Goal: Task Accomplishment & Management: Use online tool/utility

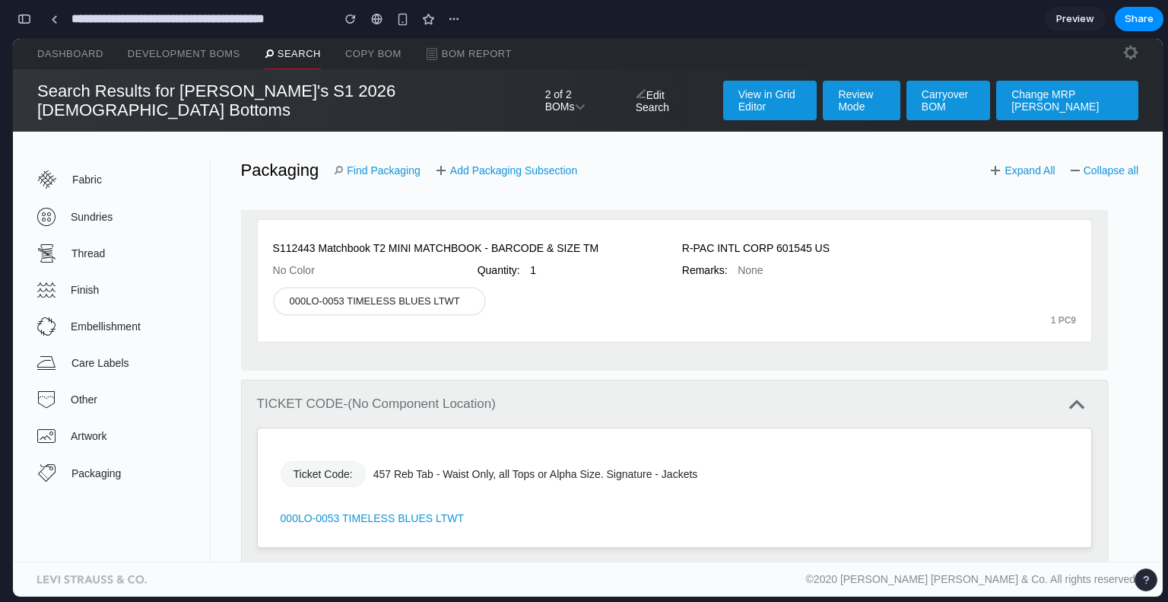
scroll to position [1189, 0]
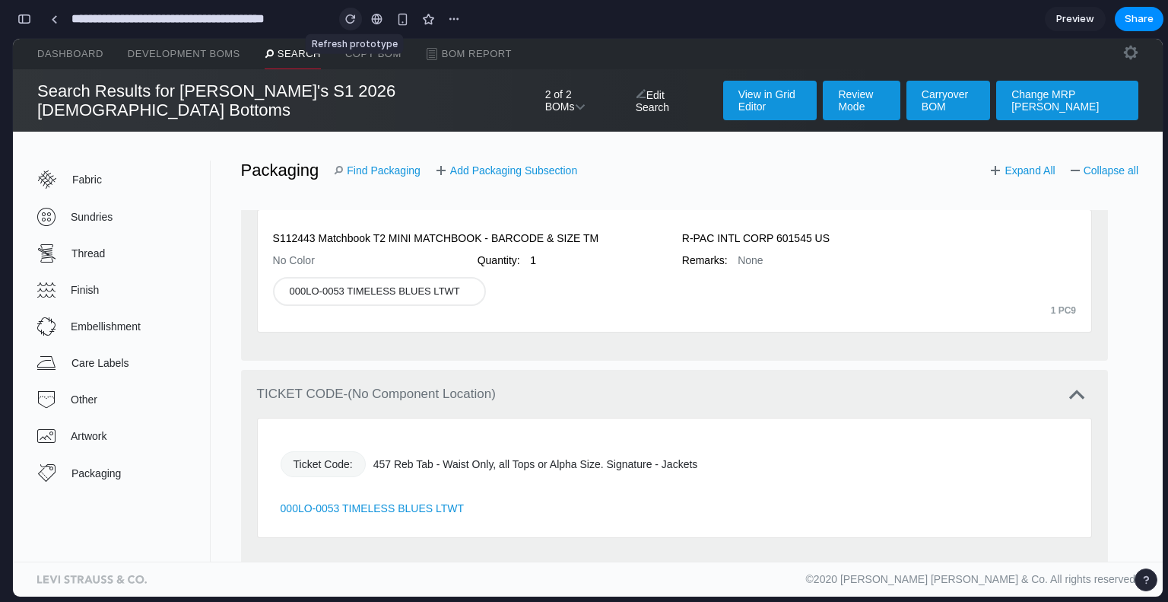
click at [347, 21] on div "button" at bounding box center [350, 19] width 11 height 11
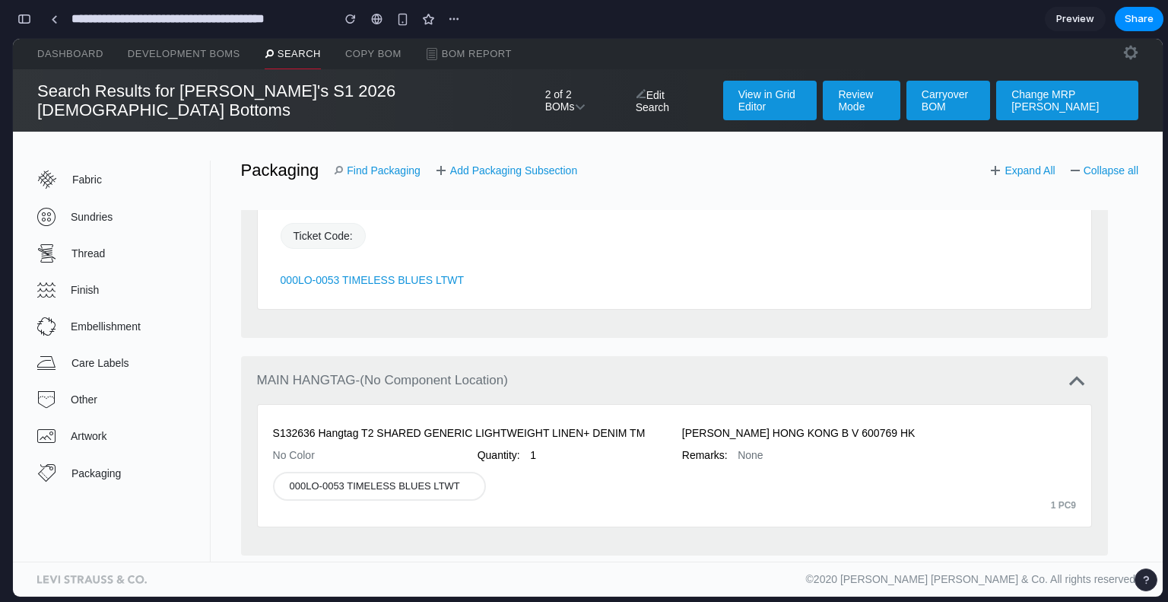
scroll to position [1341, 0]
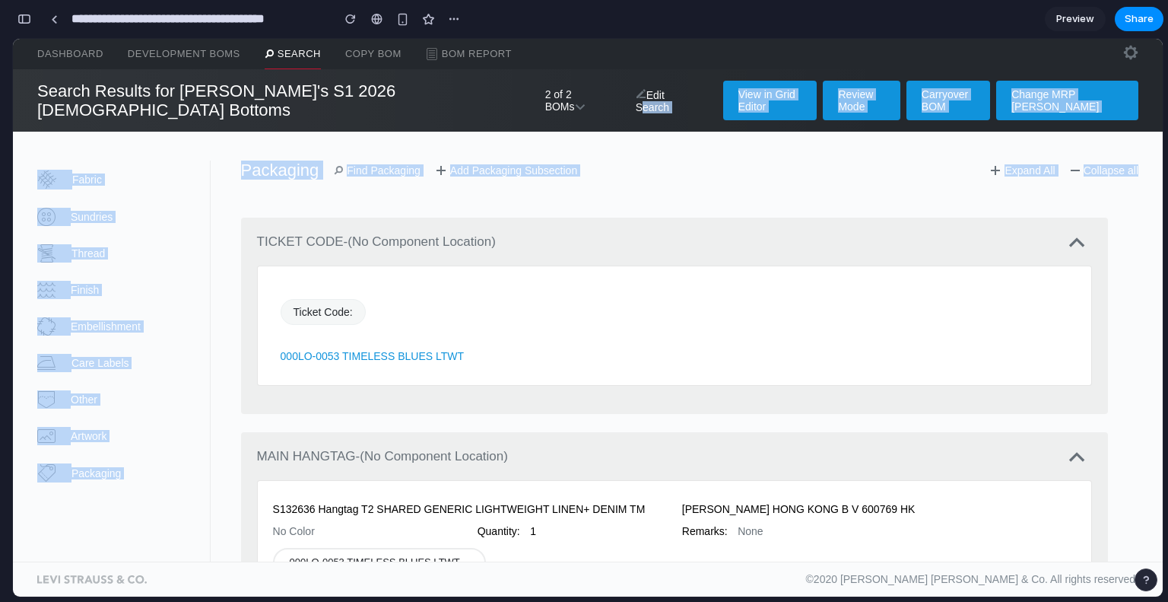
drag, startPoint x: 573, startPoint y: 94, endPoint x: 311, endPoint y: 146, distance: 266.7
click at [336, 152] on div "Search Results for Levi's S1 2026 [DEMOGRAPHIC_DATA] Bottoms 2 of 2 BOMs Edit S…" at bounding box center [588, 315] width 1150 height 492
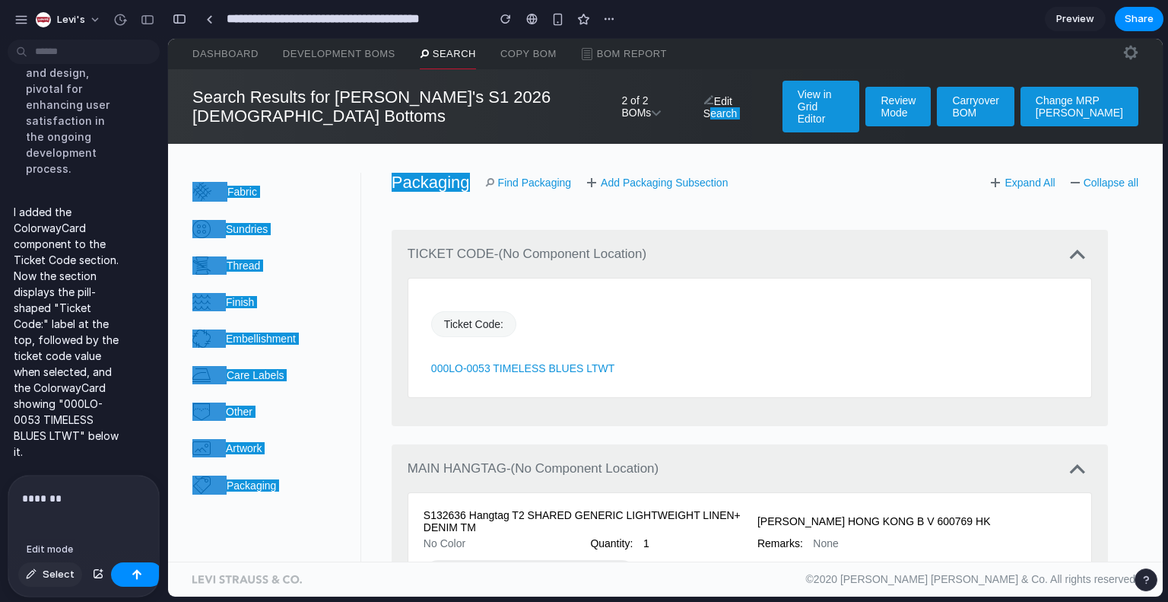
click at [56, 574] on span "Select" at bounding box center [59, 574] width 32 height 15
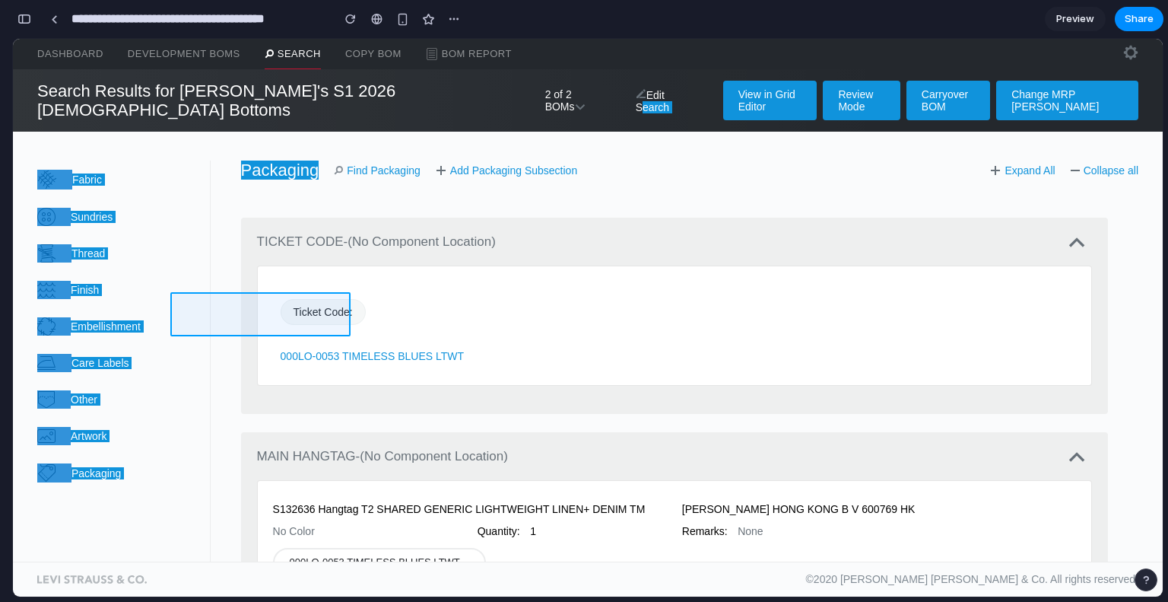
click at [351, 300] on div at bounding box center [665, 318] width 995 height 558
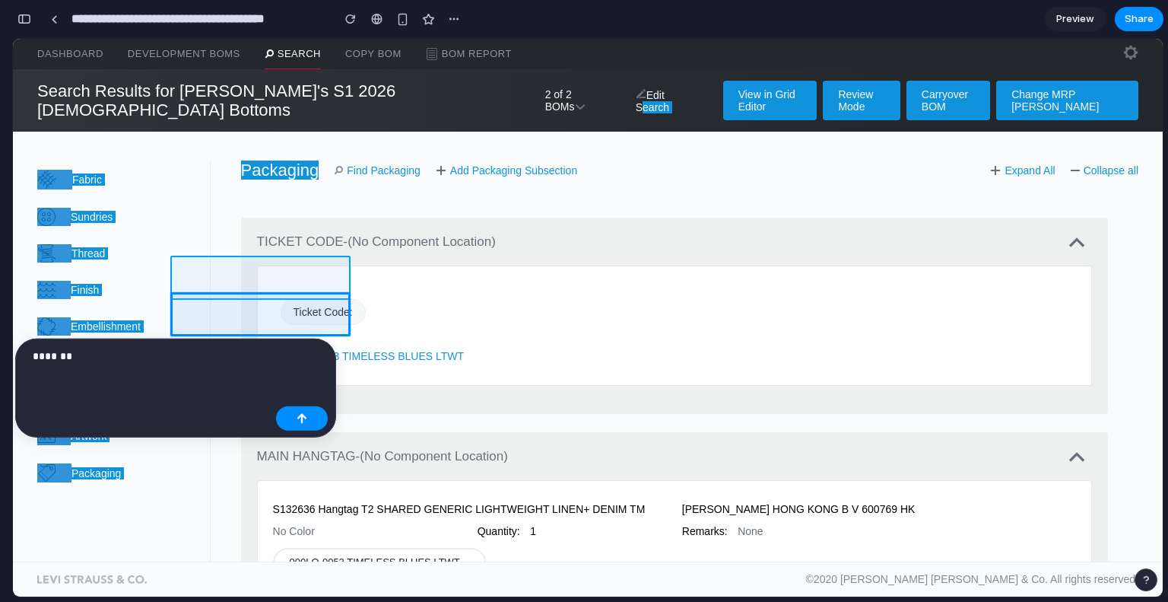
click at [360, 293] on div at bounding box center [665, 318] width 995 height 558
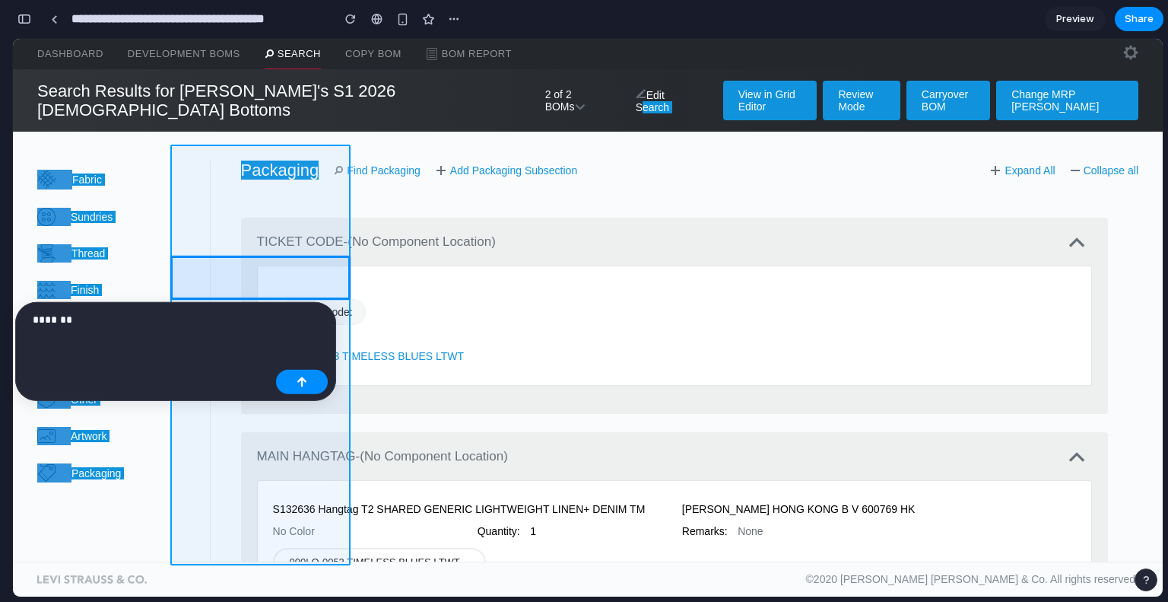
click at [365, 300] on div at bounding box center [665, 318] width 995 height 558
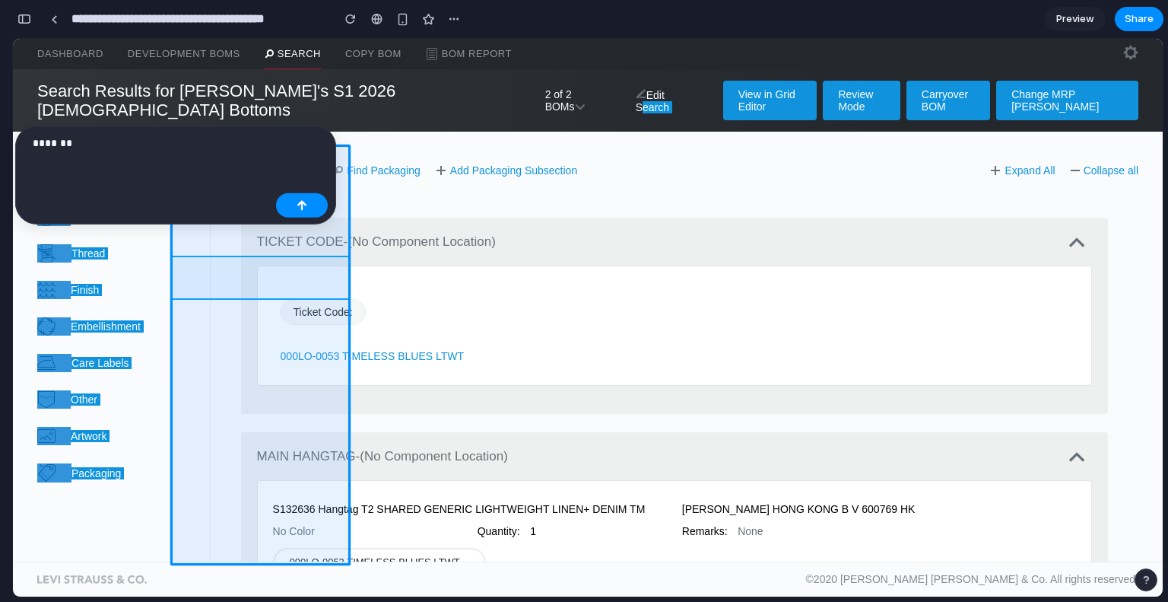
click at [357, 294] on div at bounding box center [665, 318] width 995 height 558
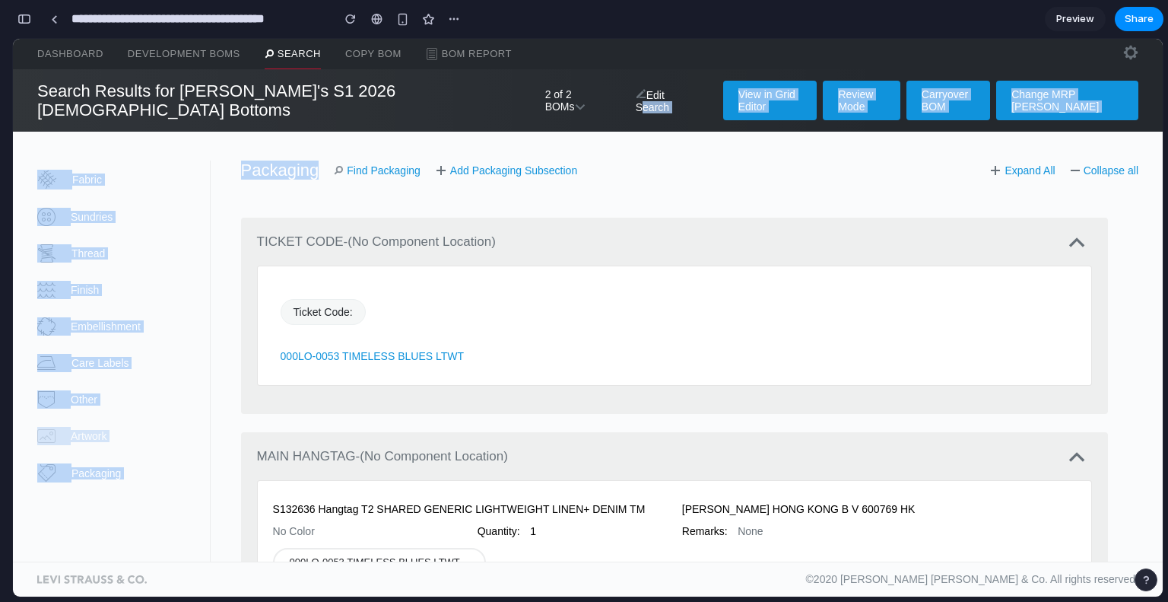
click at [204, 430] on span "Artwork" at bounding box center [140, 436] width 138 height 12
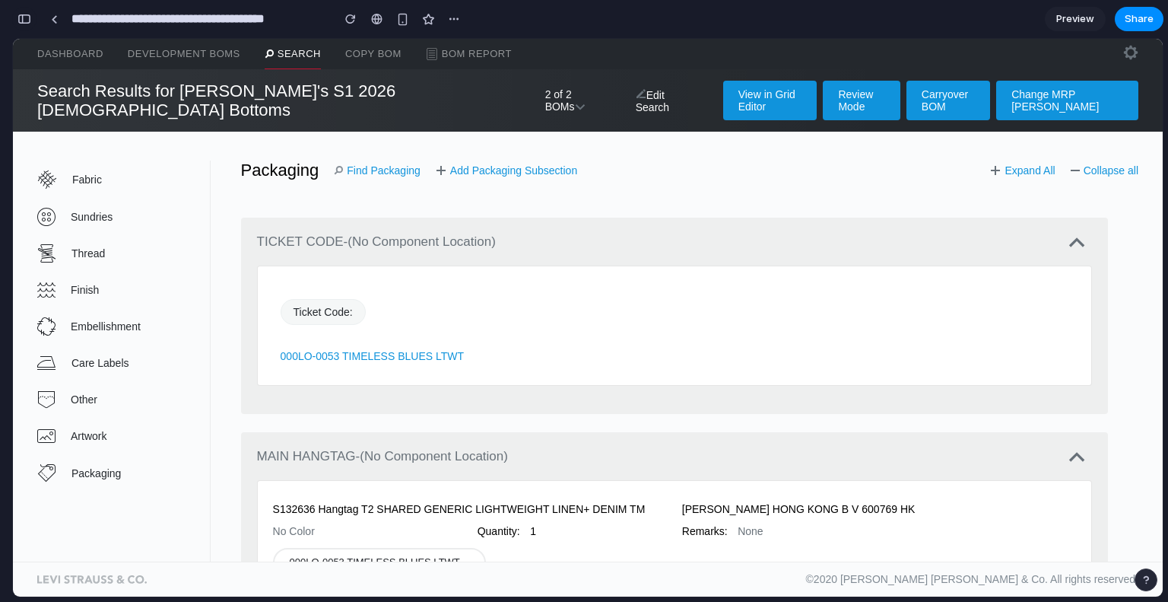
click at [15, 23] on button "button" at bounding box center [24, 19] width 24 height 24
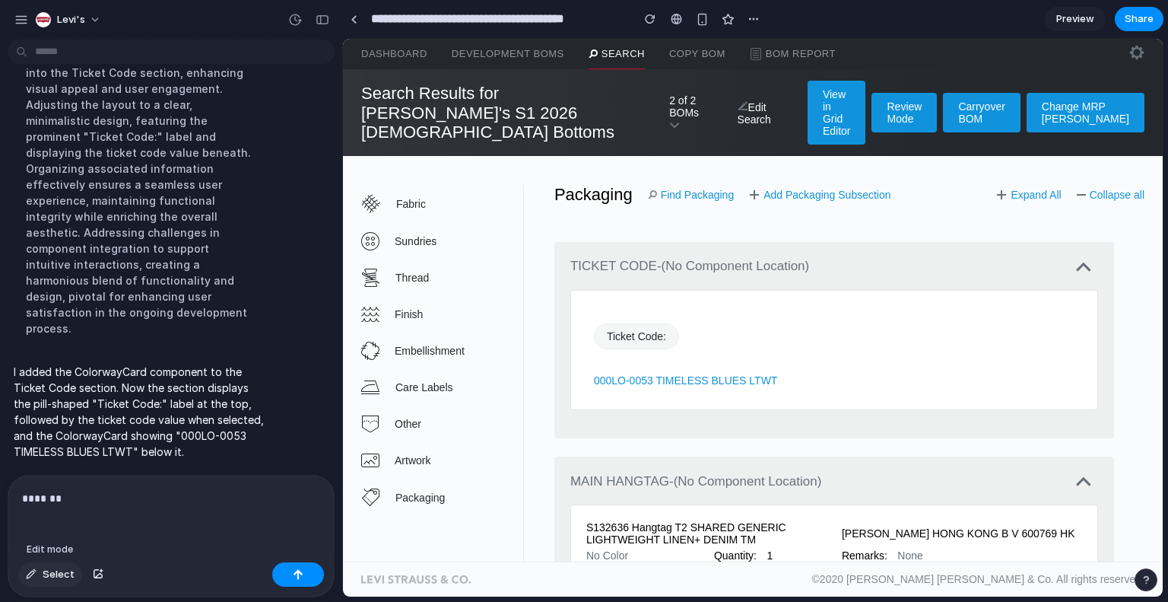
click at [54, 574] on span "Select" at bounding box center [59, 574] width 32 height 15
click at [651, 301] on div at bounding box center [753, 318] width 820 height 558
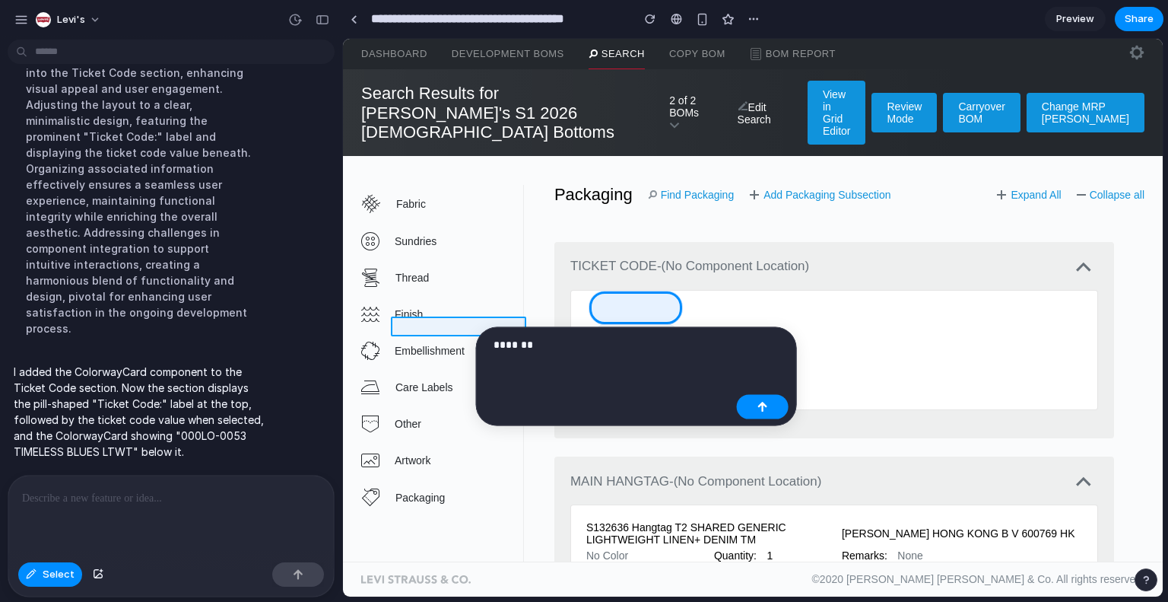
drag, startPoint x: 562, startPoint y: 354, endPoint x: 478, endPoint y: 330, distance: 87.9
click at [478, 330] on body "Levi's I've finished setting up your prototype. What would you like me to do? T…" at bounding box center [584, 301] width 1168 height 602
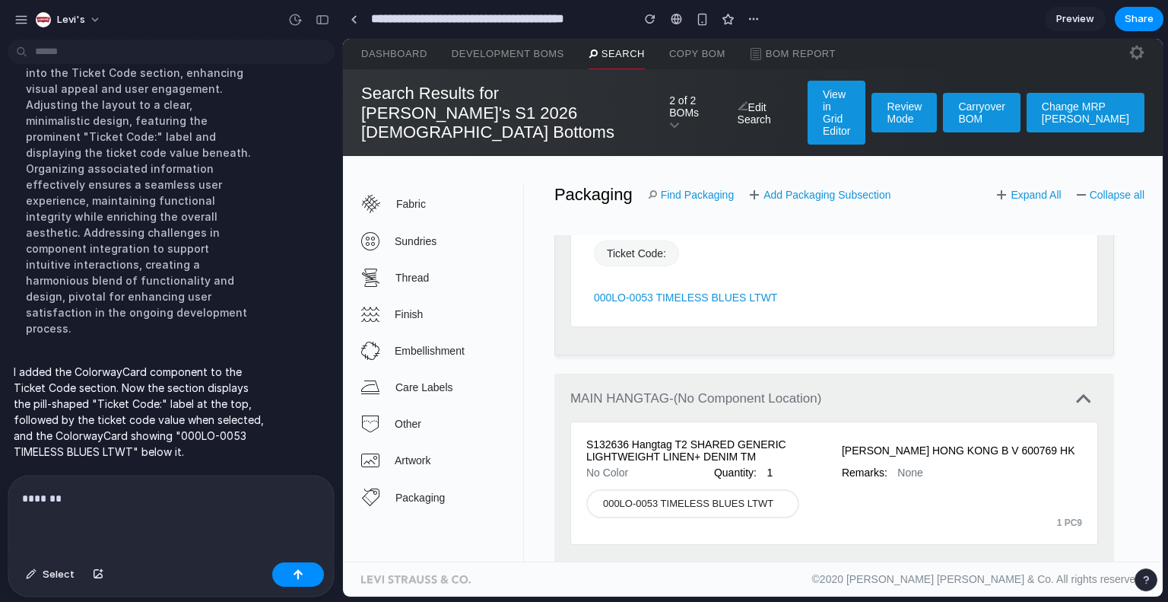
scroll to position [1426, 0]
drag, startPoint x: 578, startPoint y: 402, endPoint x: 993, endPoint y: 443, distance: 416.5
click at [993, 443] on div "S132636 Hangtag T2 SHARED GENERIC LIGHTWEIGHT LINEN+ DENIM [PERSON_NAME] HONG K…" at bounding box center [835, 481] width 528 height 123
drag, startPoint x: 889, startPoint y: 475, endPoint x: 862, endPoint y: 477, distance: 27.4
click at [889, 488] on div "000LO-0053 TIMELESS BLUES LTWT Replace Material" at bounding box center [835, 502] width 496 height 29
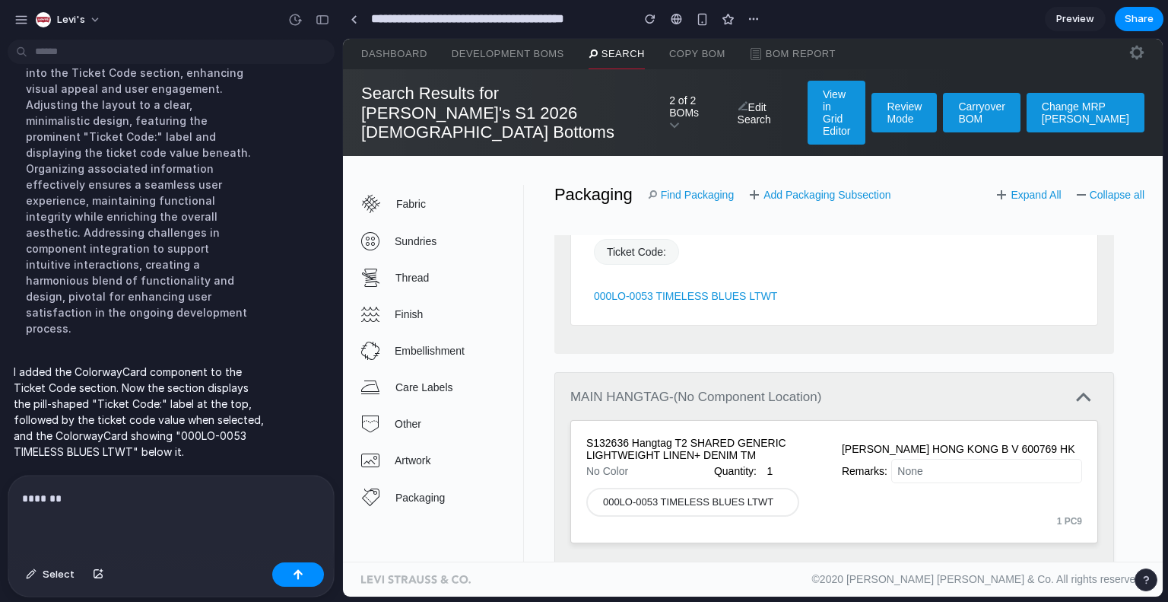
drag, startPoint x: 581, startPoint y: 412, endPoint x: 983, endPoint y: 441, distance: 402.7
click at [983, 441] on div "S132636 Hangtag T2 SHARED GENERIC LIGHTWEIGHT LINEN+ DENIM [PERSON_NAME] HONG K…" at bounding box center [835, 481] width 528 height 123
copy div "S132636 Hangtag T2 SHARED GENERIC LIGHTWEIGHT LINEN+ DENIM [PERSON_NAME] HONG K…"
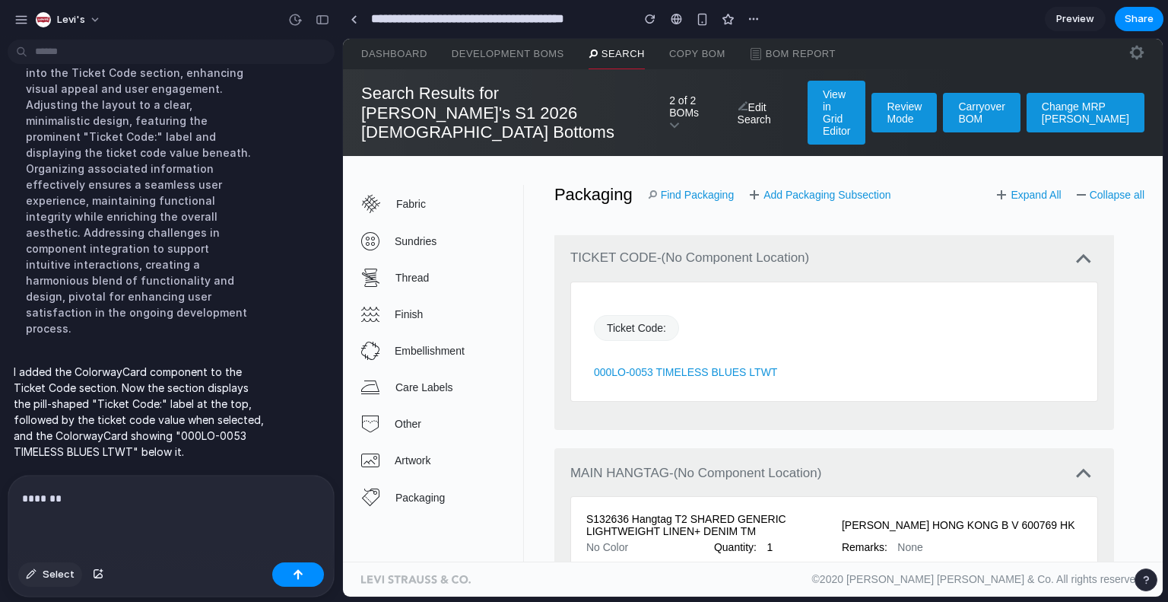
click at [43, 577] on span "Select" at bounding box center [59, 574] width 32 height 15
click at [650, 298] on div at bounding box center [753, 318] width 820 height 558
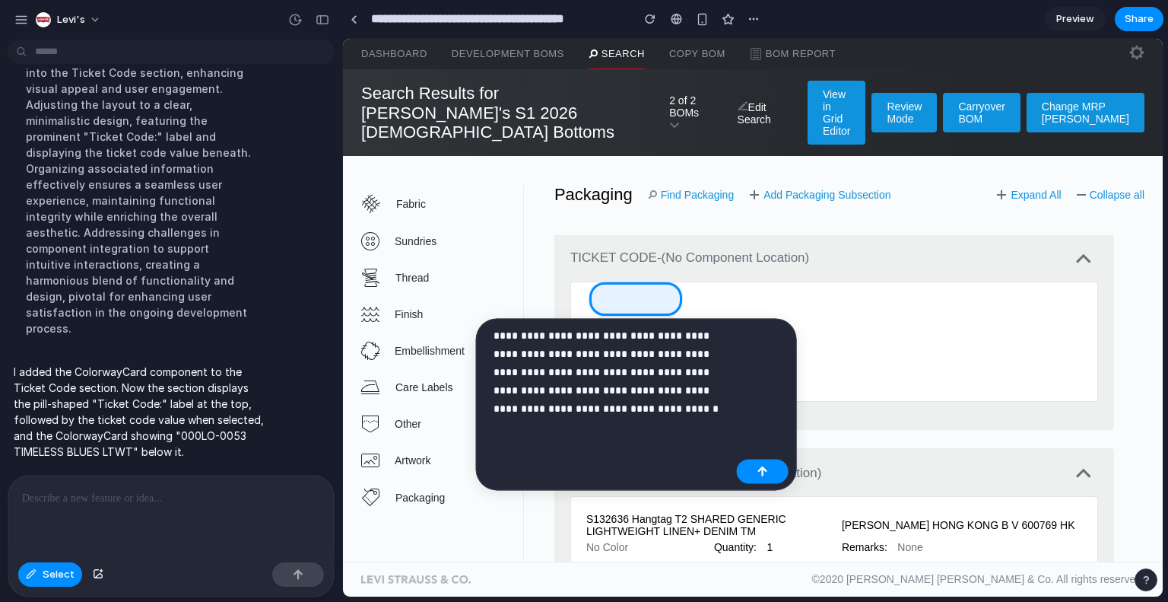
scroll to position [2351, 0]
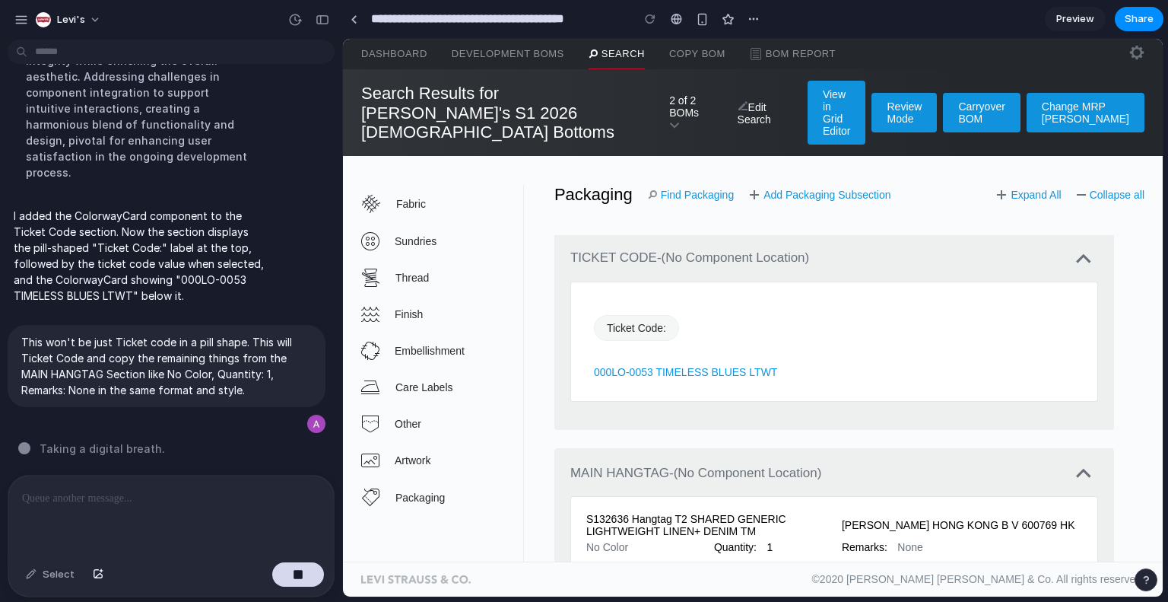
click at [841, 185] on div "Packaging Find Packaging Add Packaging Subsection Expand All Collapse all" at bounding box center [834, 194] width 621 height 19
click at [324, 14] on div "button" at bounding box center [323, 19] width 14 height 11
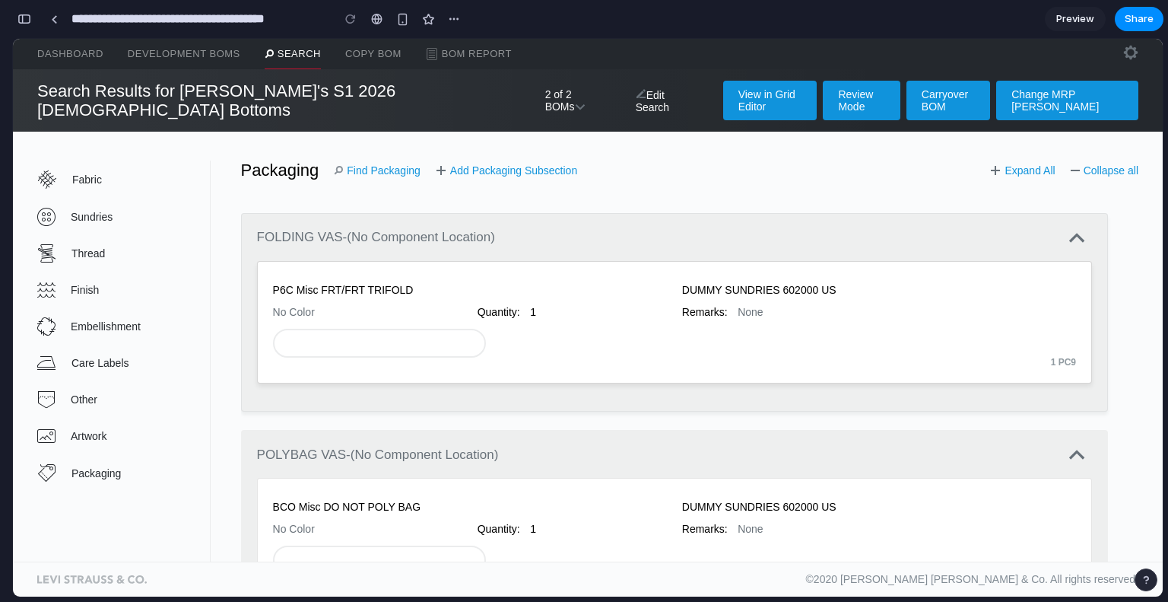
scroll to position [665, 0]
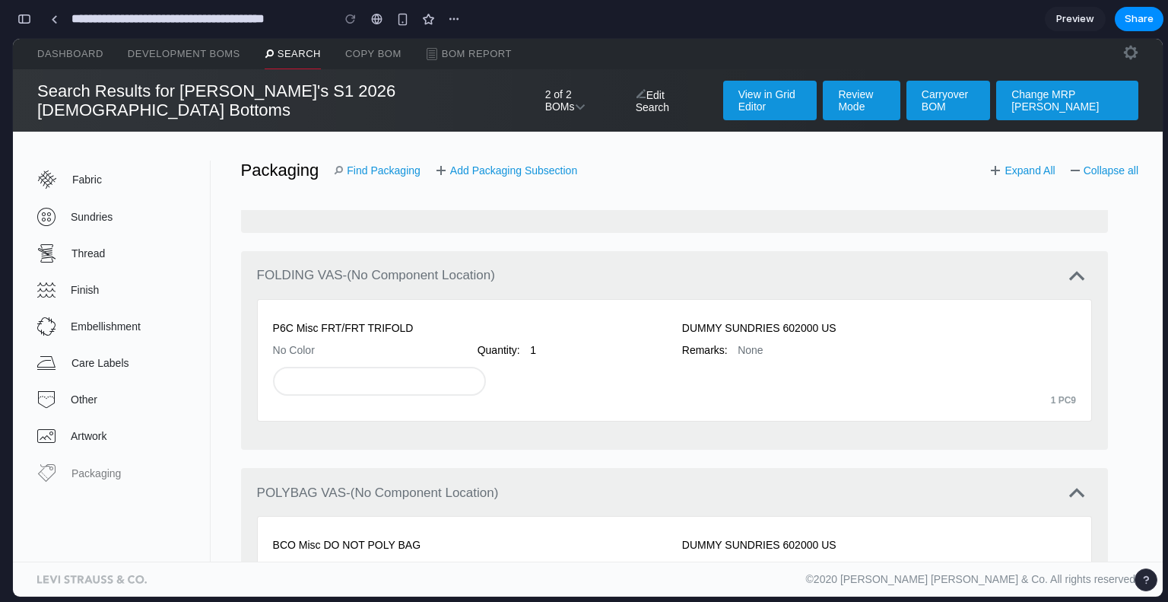
click at [117, 467] on span "Packaging" at bounding box center [141, 473] width 138 height 12
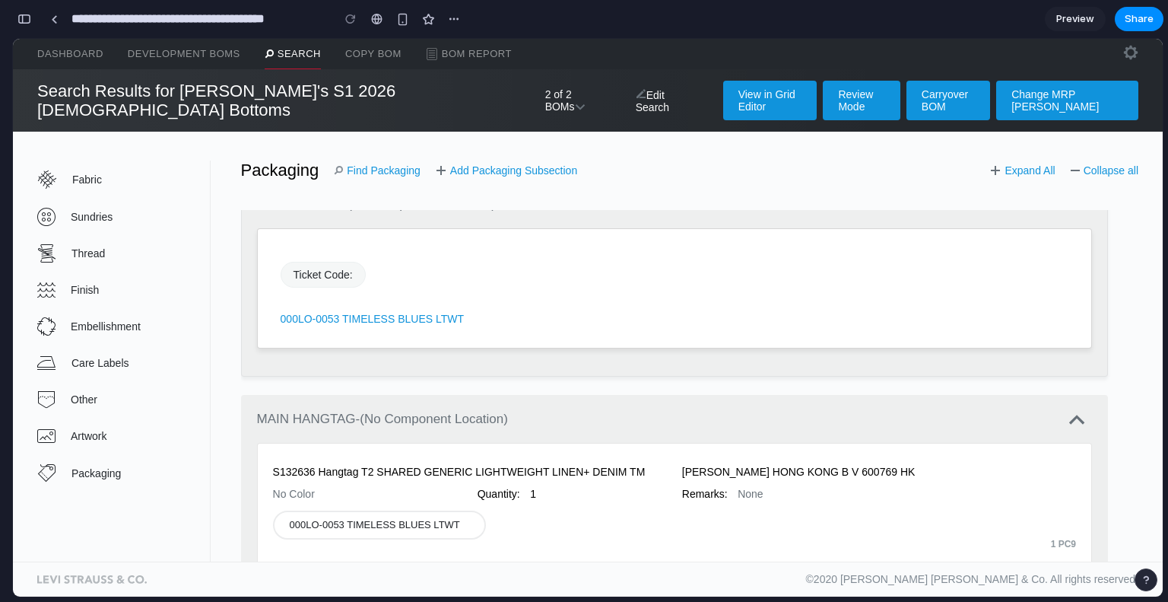
scroll to position [1265, 0]
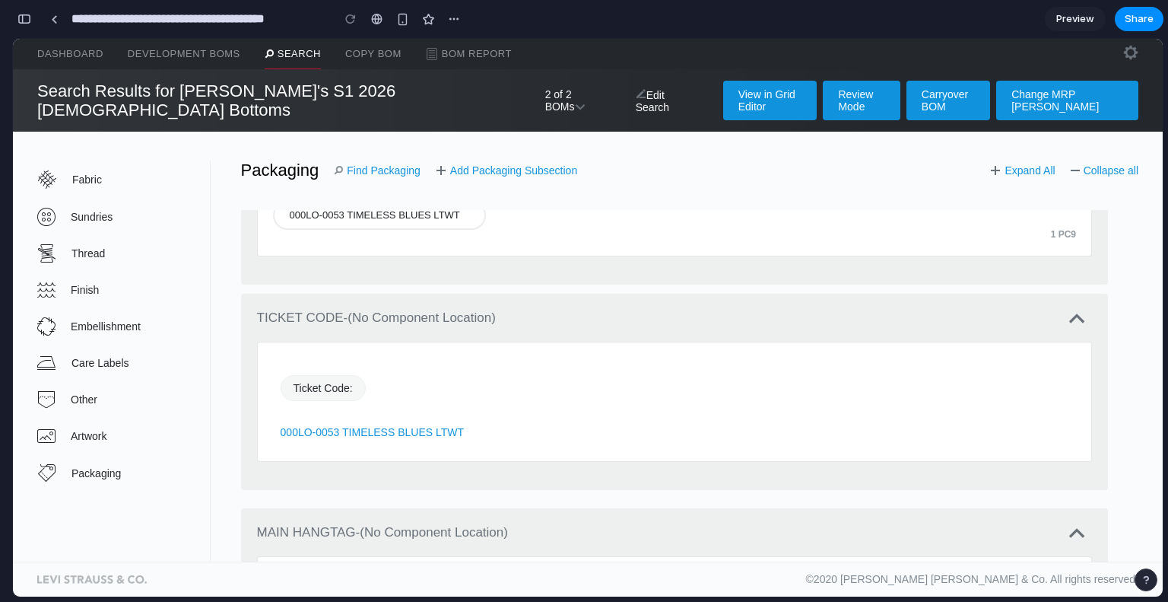
click at [383, 164] on link "Find Packaging" at bounding box center [377, 170] width 87 height 12
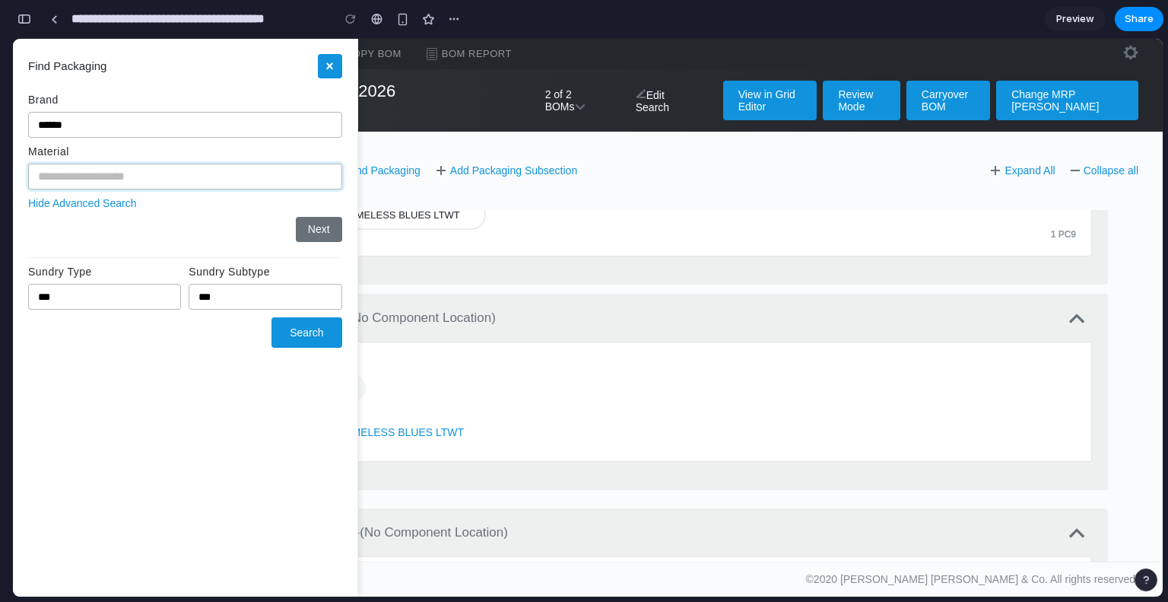
click at [110, 180] on input "text" at bounding box center [185, 177] width 314 height 26
type input "***"
click at [321, 241] on div "Find Packaging × Brand ****** Material *** Hide Advanced Search Next Sundry Typ…" at bounding box center [185, 318] width 345 height 558
click at [327, 237] on button "Next" at bounding box center [319, 229] width 46 height 24
click at [318, 231] on button "Next" at bounding box center [319, 229] width 46 height 24
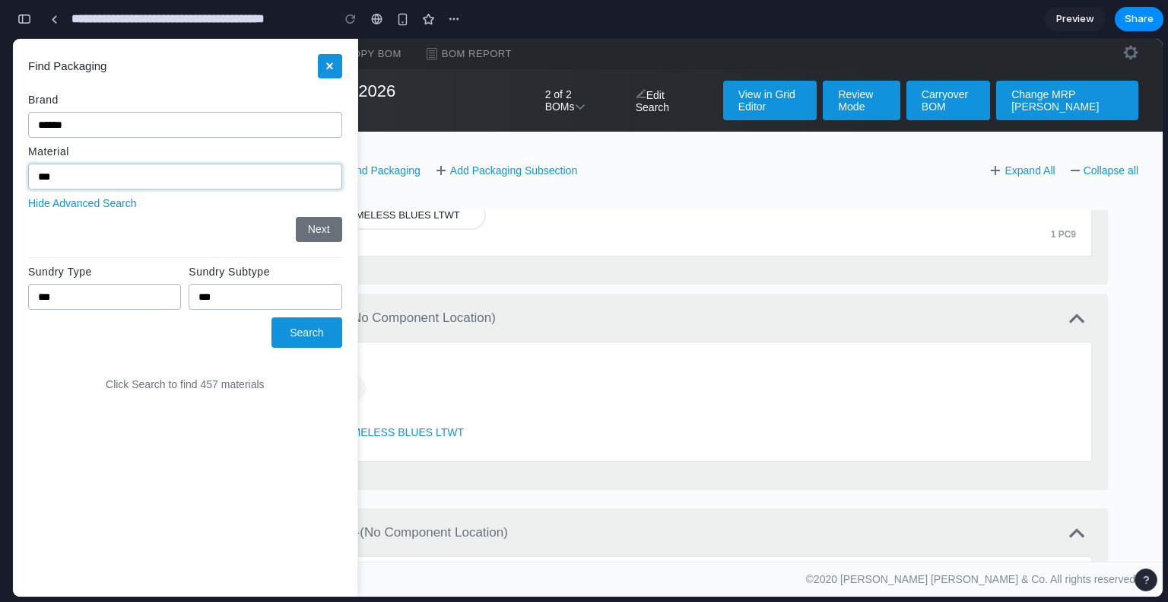
click at [234, 180] on input "***" at bounding box center [185, 177] width 314 height 26
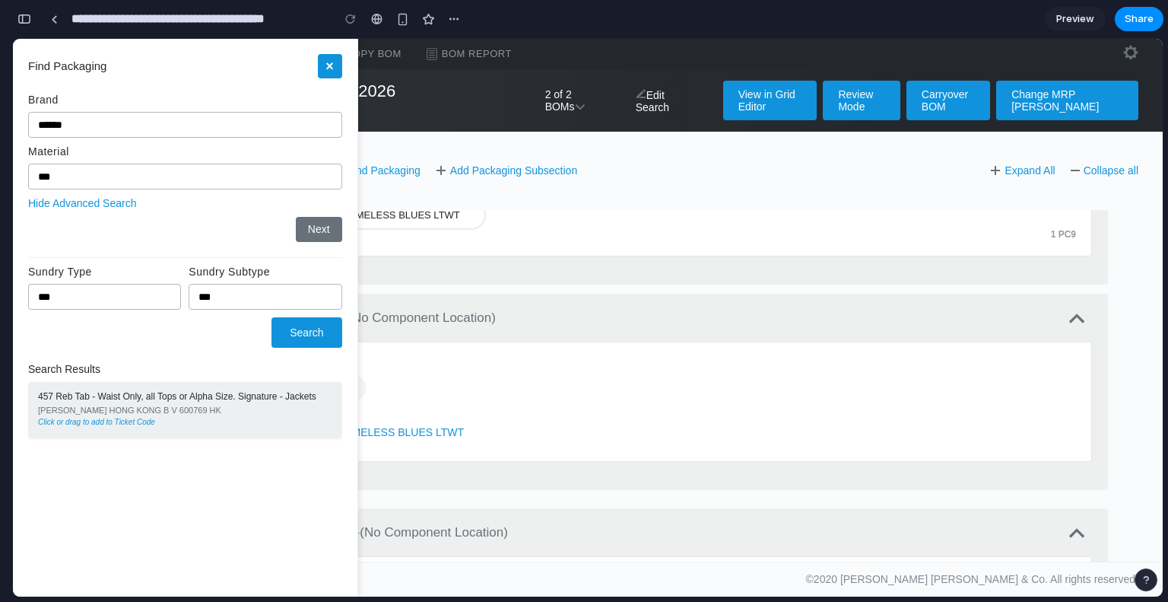
click at [272, 423] on div "Click or drag to add to Ticket Code" at bounding box center [185, 422] width 294 height 9
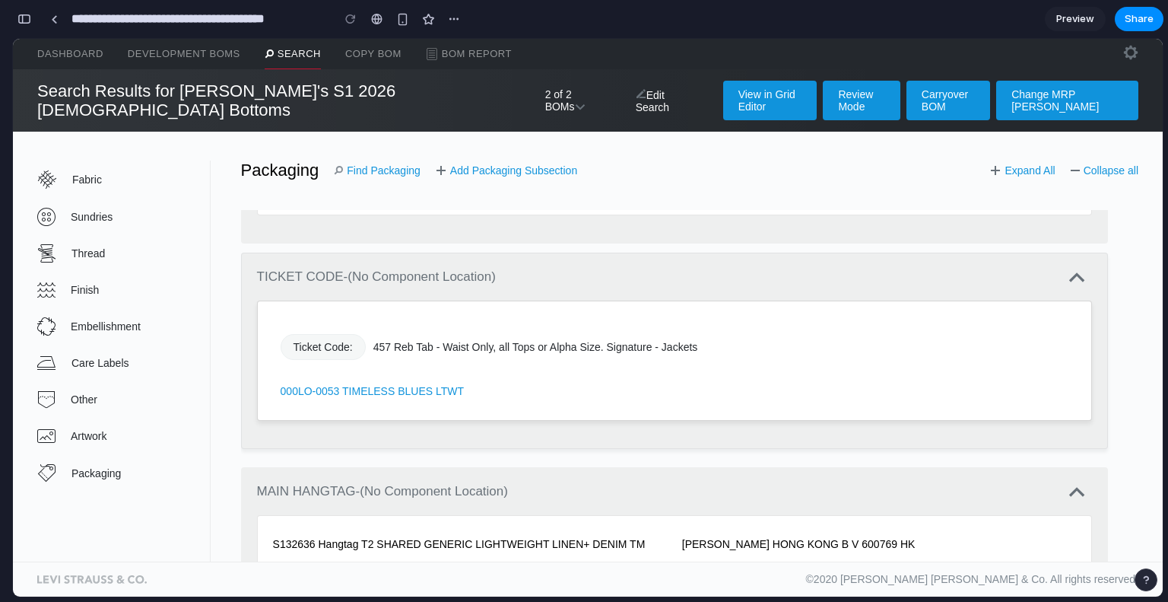
scroll to position [1341, 0]
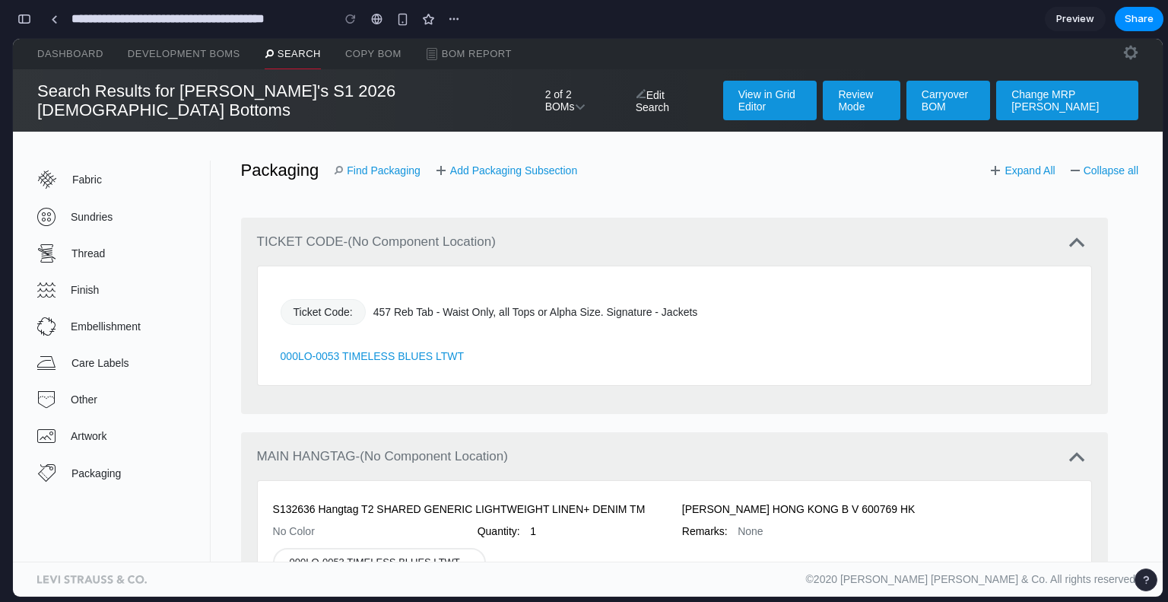
click at [306, 59] on link "Search" at bounding box center [293, 54] width 56 height 30
